Goal: Task Accomplishment & Management: Manage account settings

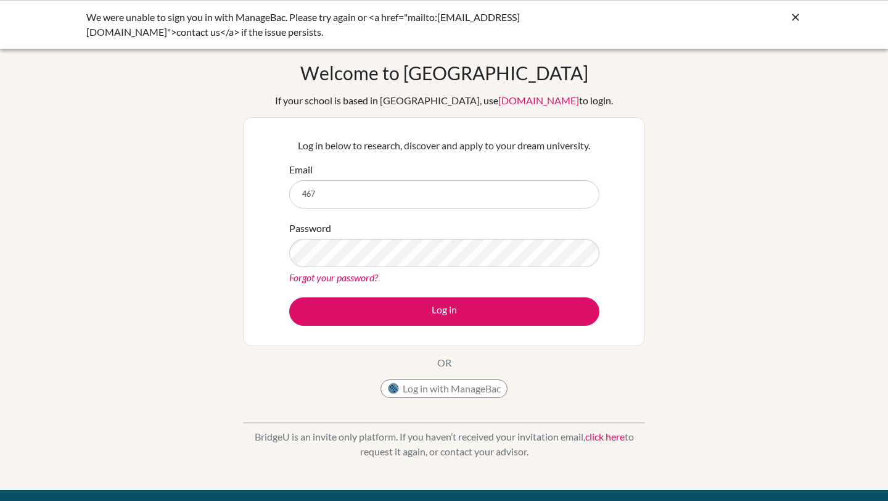
type input "[EMAIL_ADDRESS][DOMAIN_NAME]"
click at [361, 277] on link "Forgot your password?" at bounding box center [333, 277] width 89 height 12
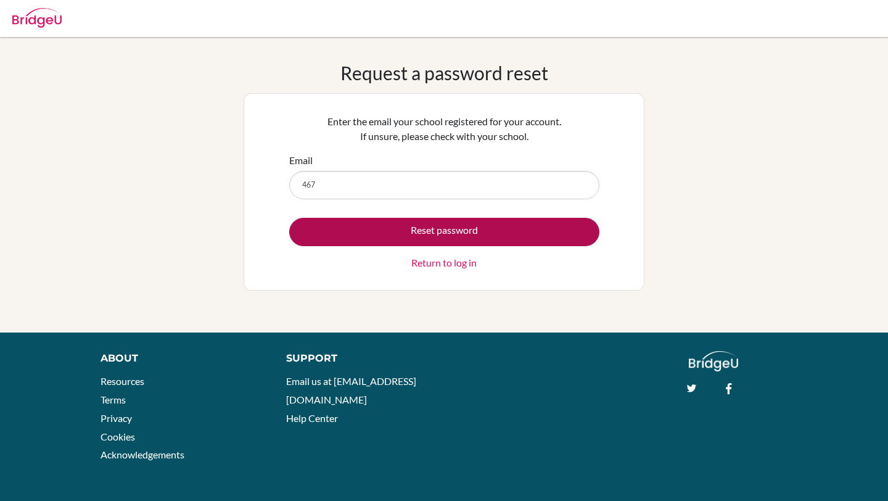
type input "[EMAIL_ADDRESS][DOMAIN_NAME]"
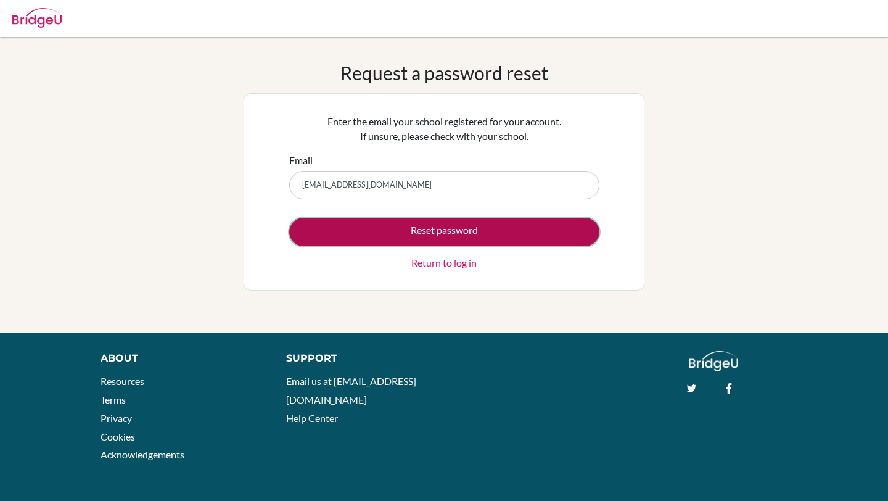
click at [411, 243] on button "Reset password" at bounding box center [444, 232] width 310 height 28
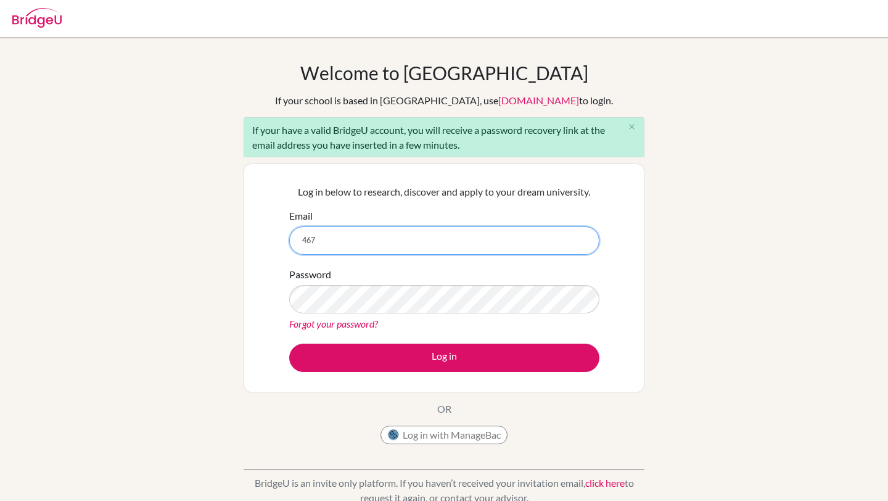
type input "[EMAIL_ADDRESS][DOMAIN_NAME]"
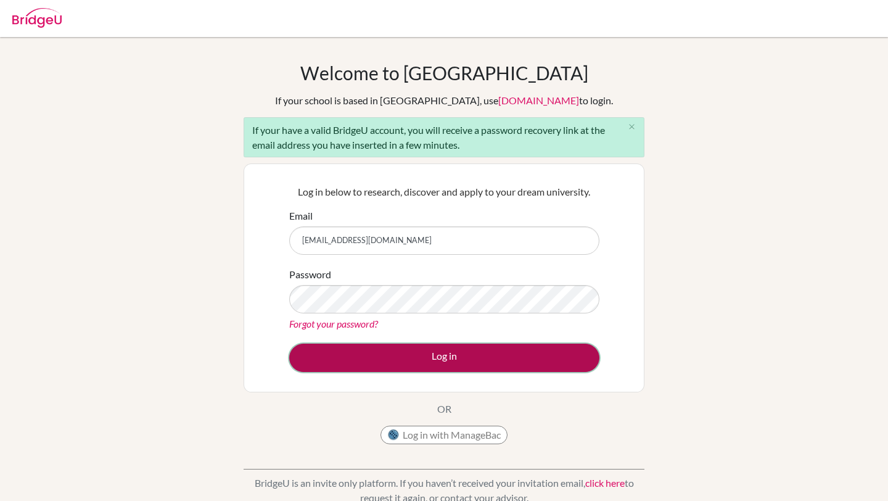
click at [405, 359] on button "Log in" at bounding box center [444, 357] width 310 height 28
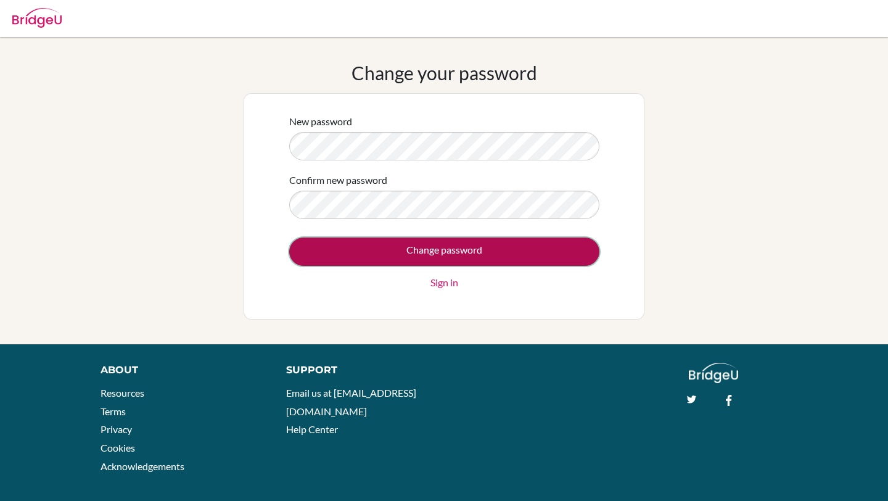
click at [354, 252] on input "Change password" at bounding box center [444, 251] width 310 height 28
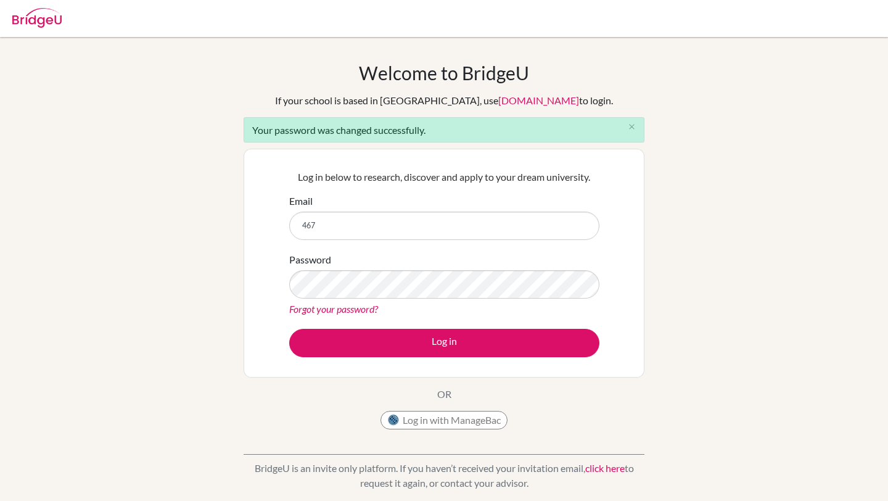
type input "[EMAIL_ADDRESS][DOMAIN_NAME]"
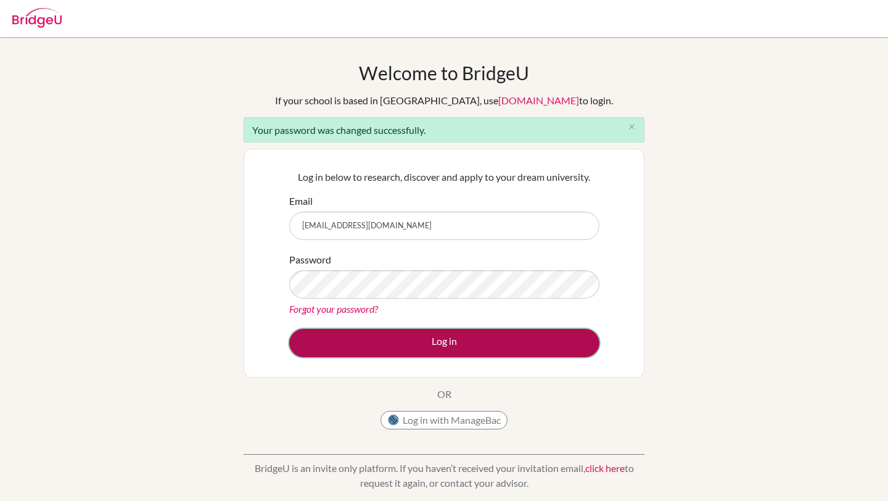
click at [396, 343] on button "Log in" at bounding box center [444, 343] width 310 height 28
